Goal: Transaction & Acquisition: Purchase product/service

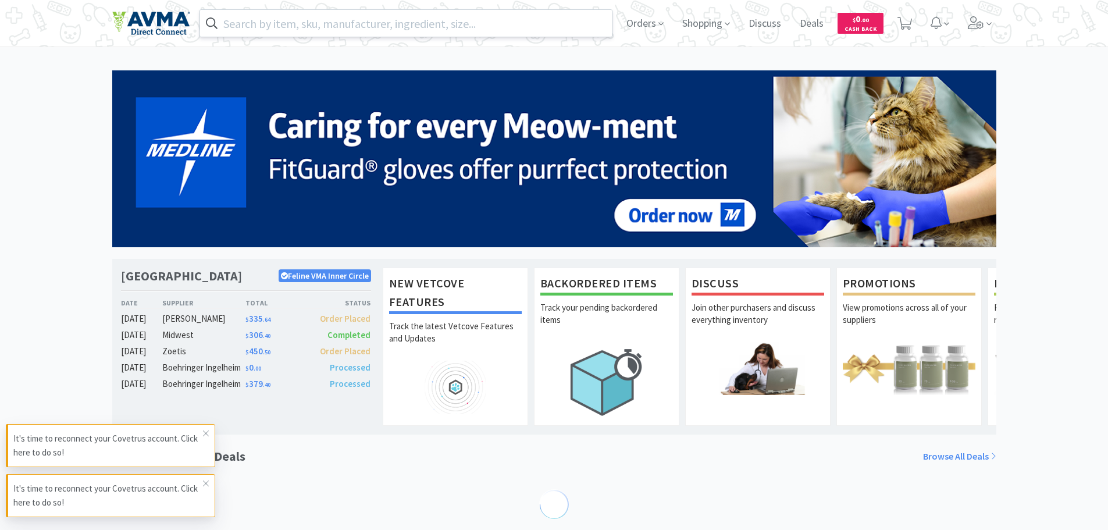
click at [347, 18] on input "text" at bounding box center [406, 23] width 412 height 27
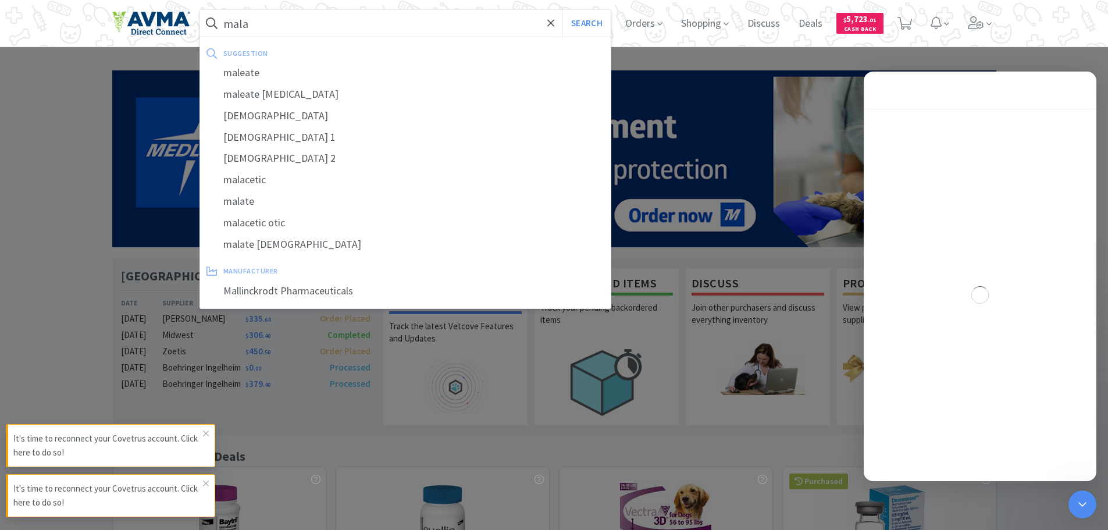
type input "mala"
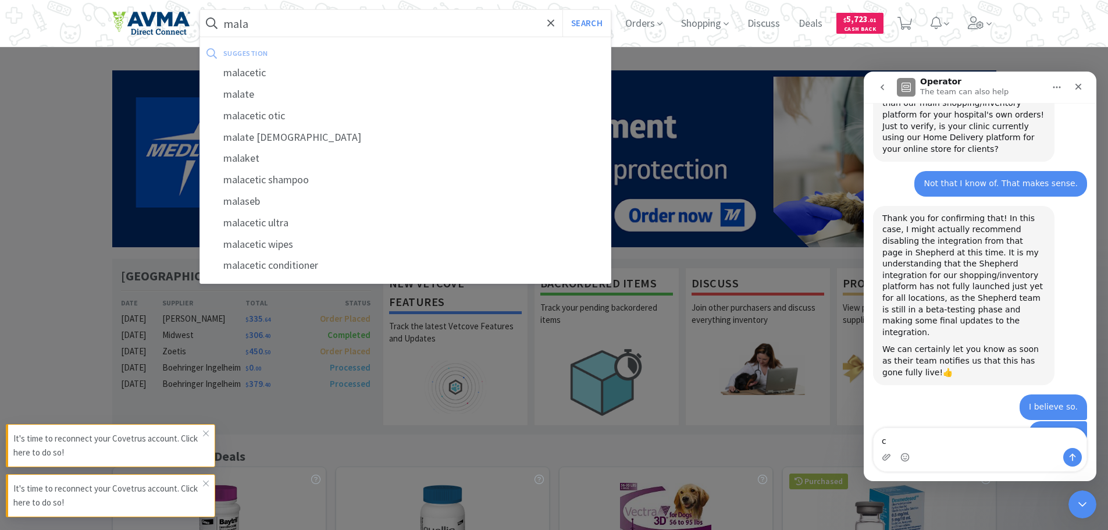
scroll to position [1066, 0]
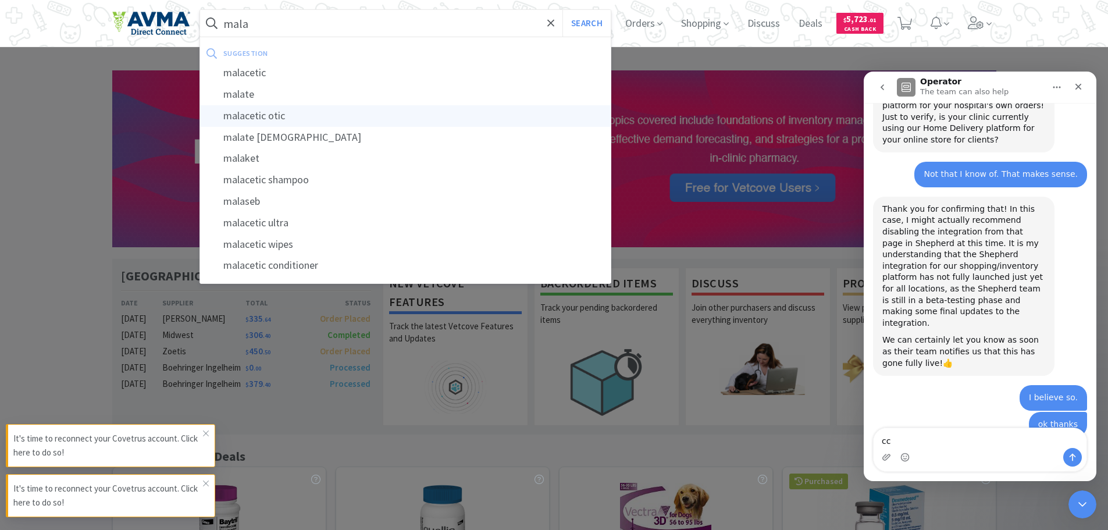
type textarea "cc"
click at [292, 123] on div "malacetic otic" at bounding box center [405, 116] width 411 height 22
type input "malacetic otic"
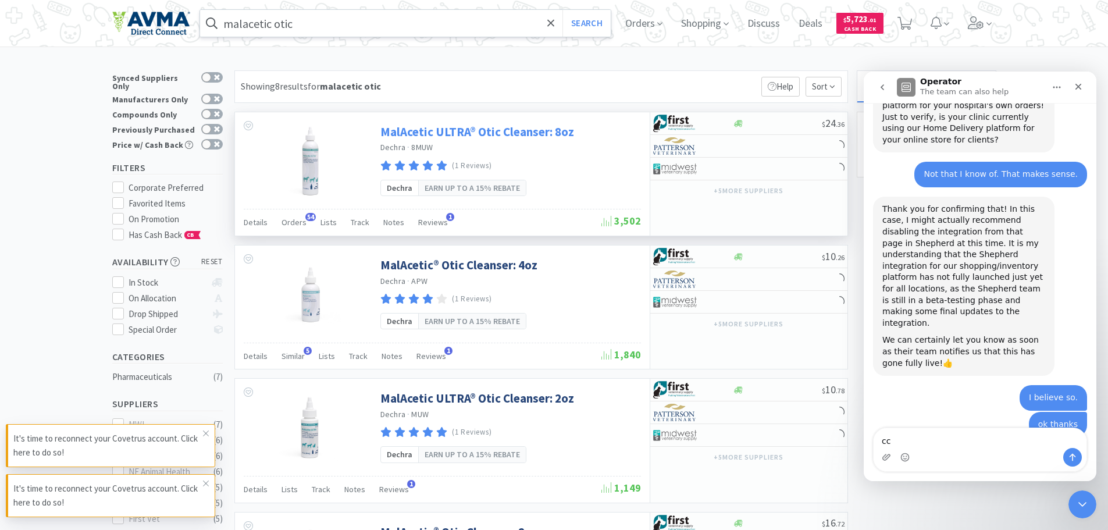
click at [503, 136] on link "MalAcetic ULTRA® Otic Cleanser: 8oz" at bounding box center [477, 132] width 194 height 16
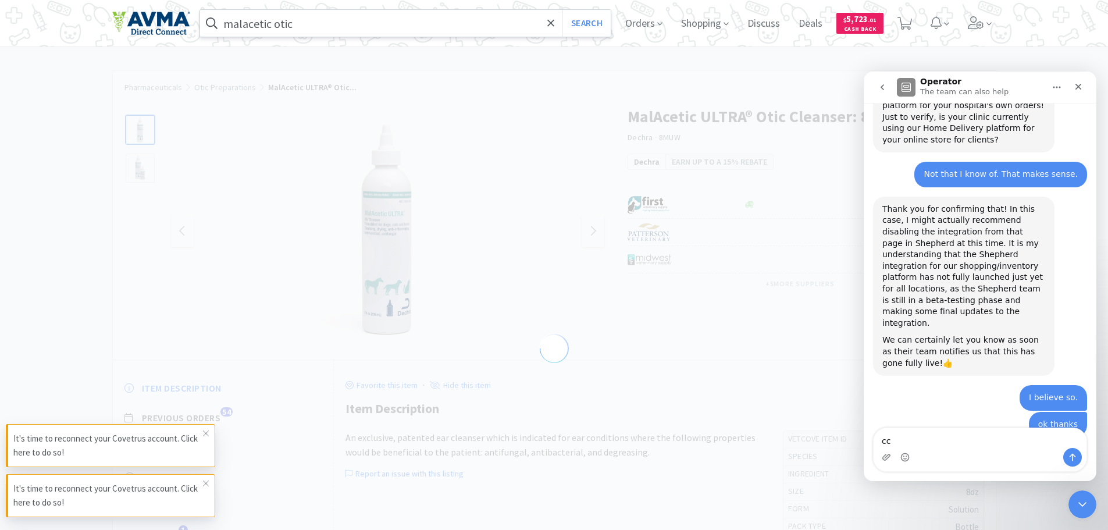
select select "31459"
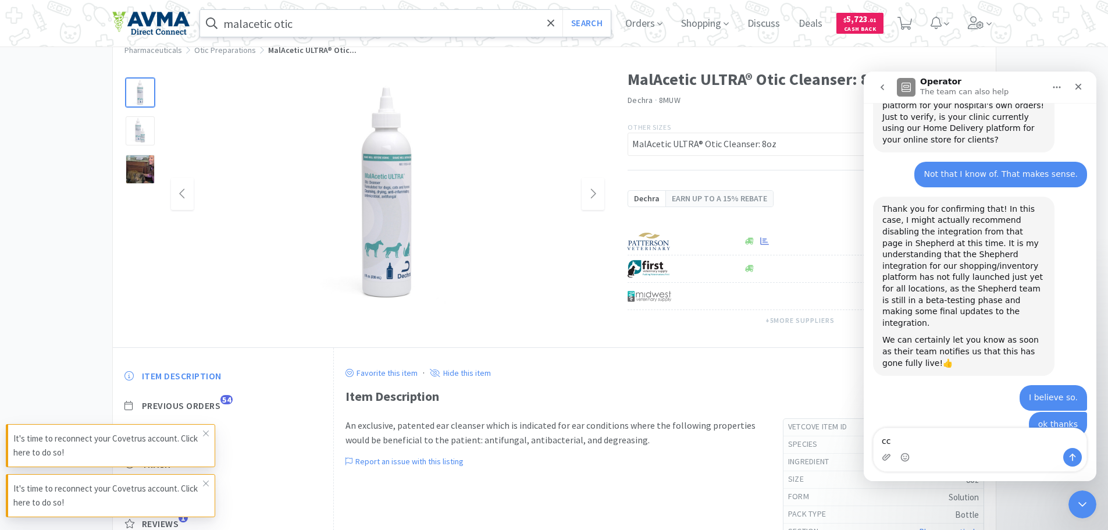
scroll to position [58, 0]
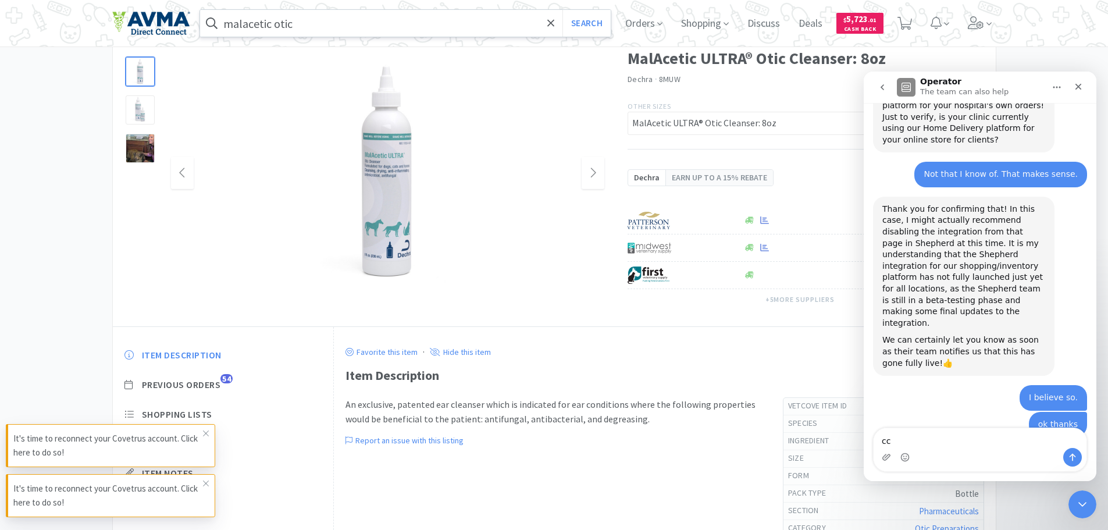
click at [393, 166] on img at bounding box center [387, 173] width 233 height 233
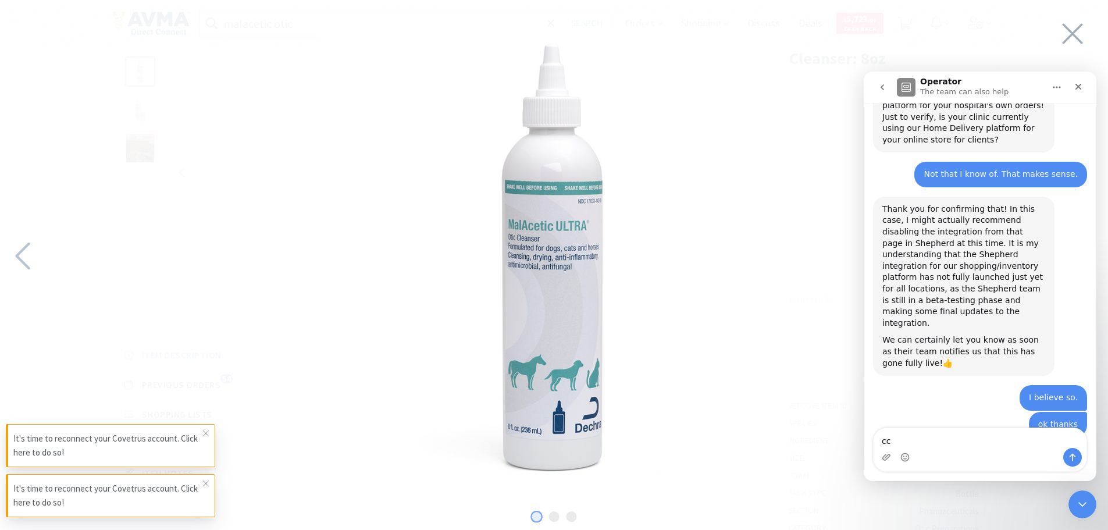
click at [679, 231] on img at bounding box center [554, 262] width 472 height 472
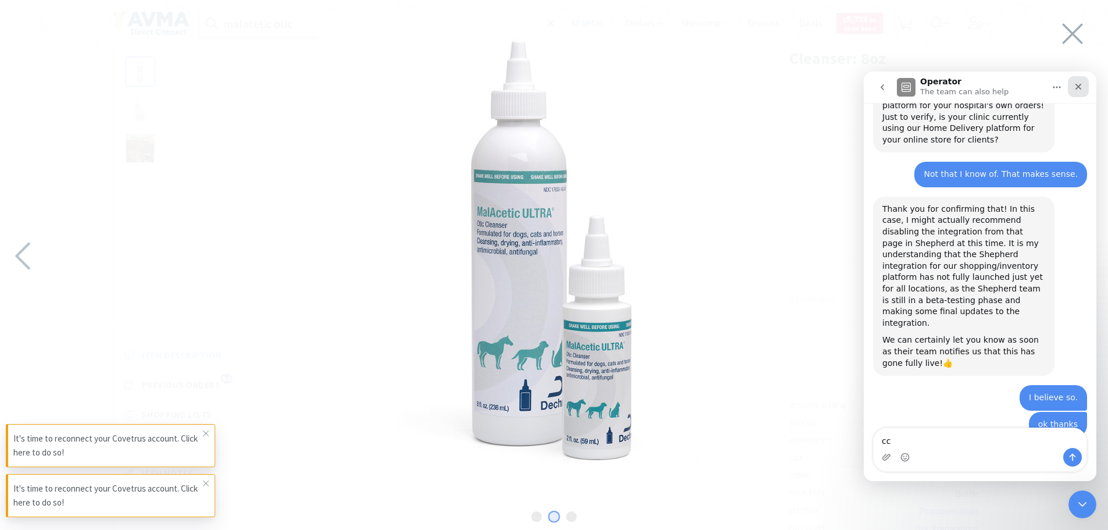
click at [1082, 89] on icon "Close" at bounding box center [1077, 86] width 9 height 9
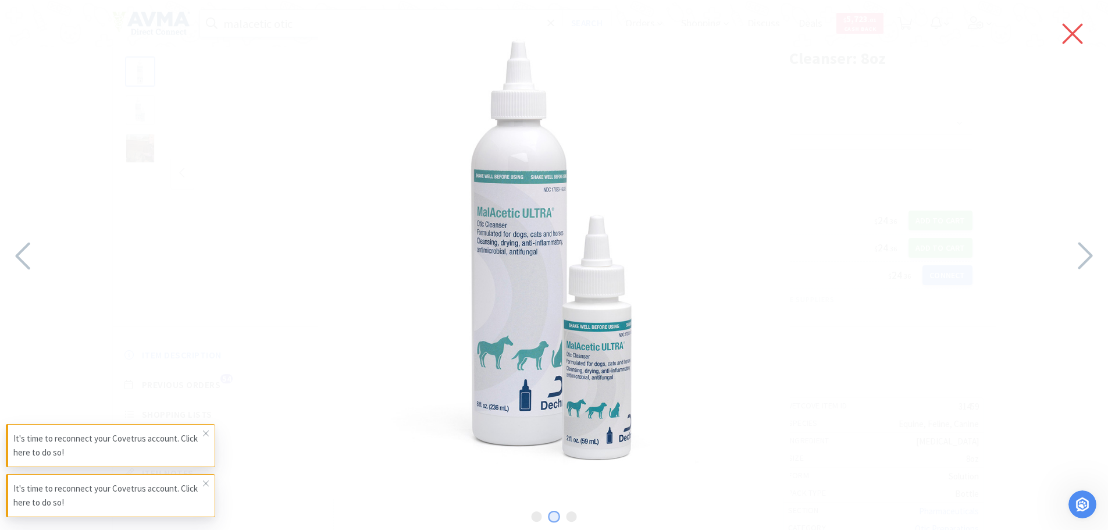
scroll to position [1066, 0]
click at [1062, 42] on icon at bounding box center [1072, 34] width 20 height 20
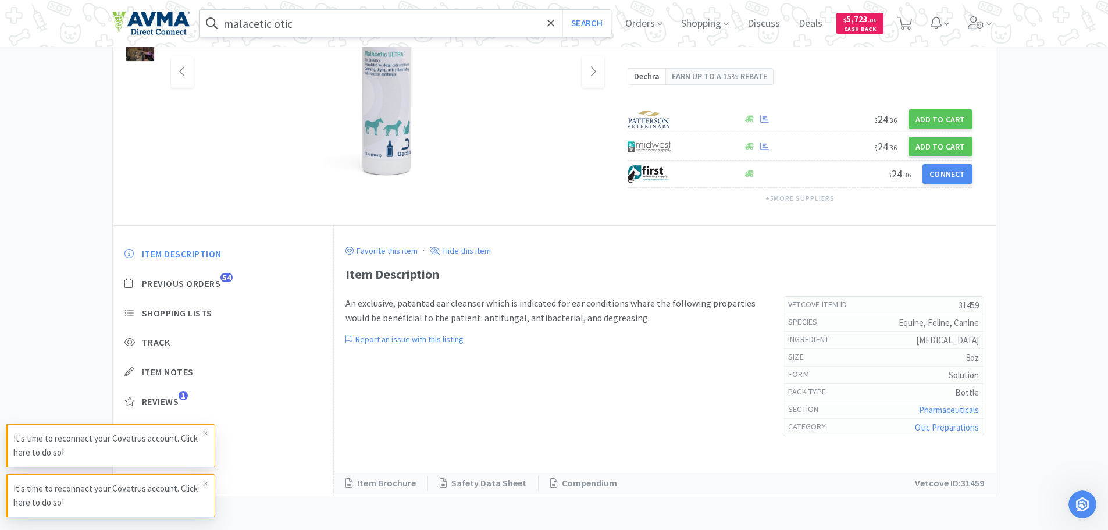
scroll to position [160, 0]
click at [207, 433] on icon at bounding box center [205, 433] width 7 height 9
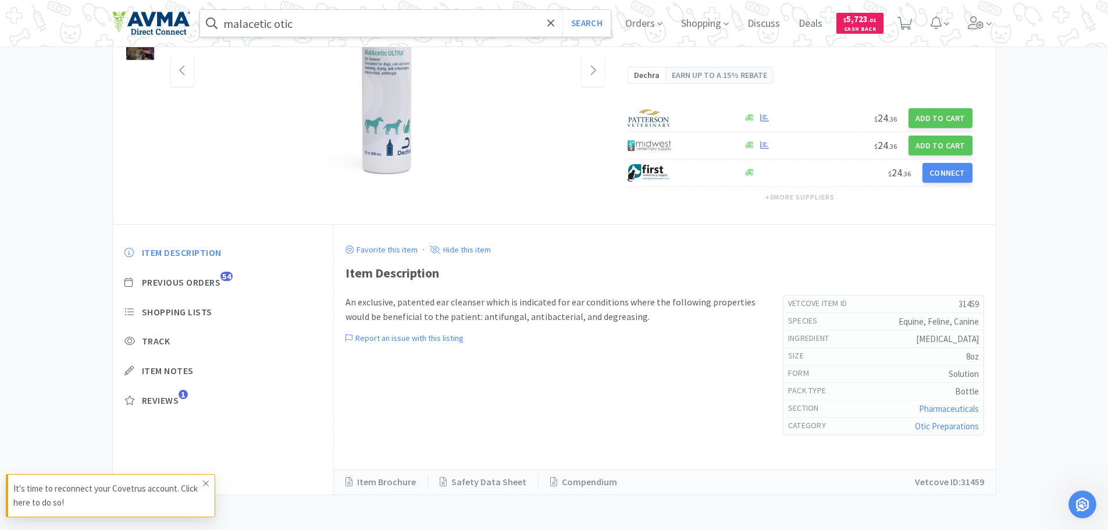
click at [207, 484] on icon at bounding box center [205, 483] width 7 height 9
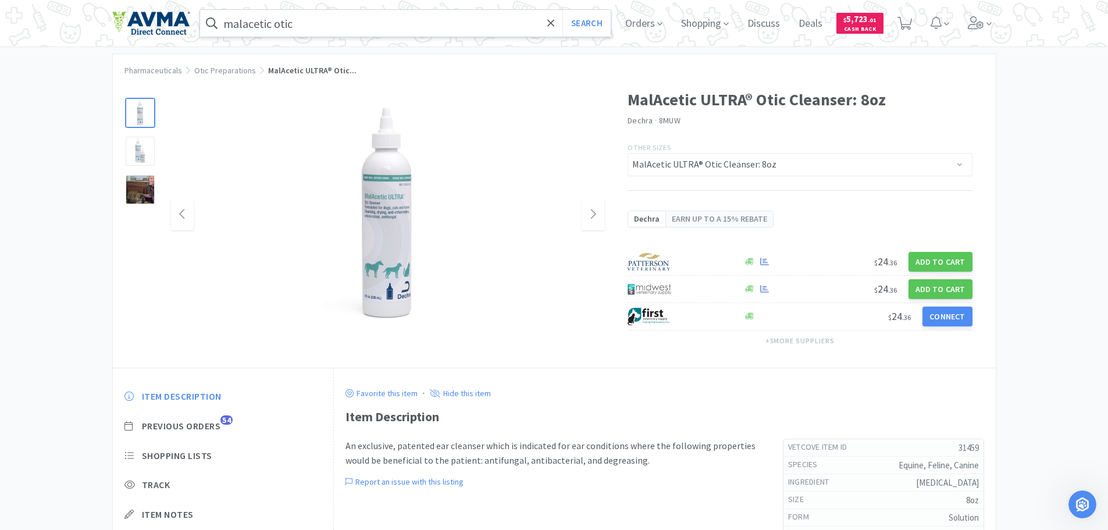
scroll to position [0, 0]
